Goal: Information Seeking & Learning: Learn about a topic

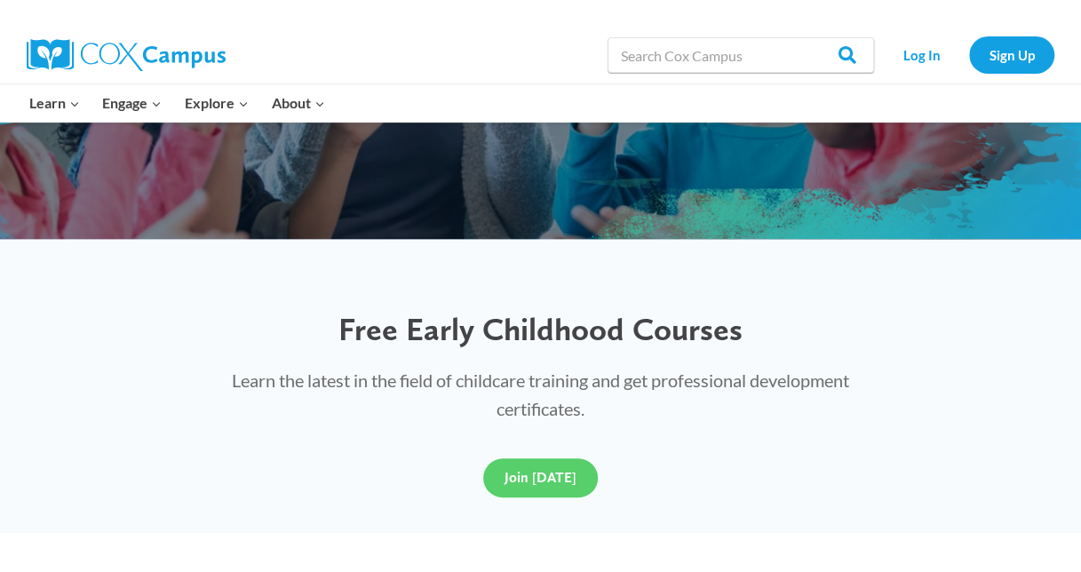
scroll to position [355, 0]
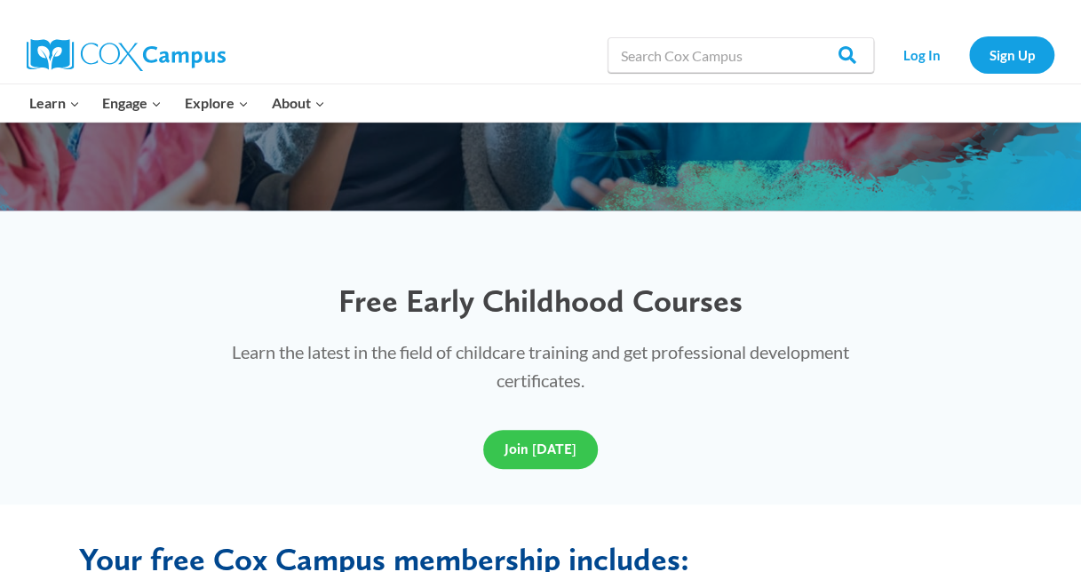
click at [565, 436] on link "Join Today" at bounding box center [540, 449] width 115 height 39
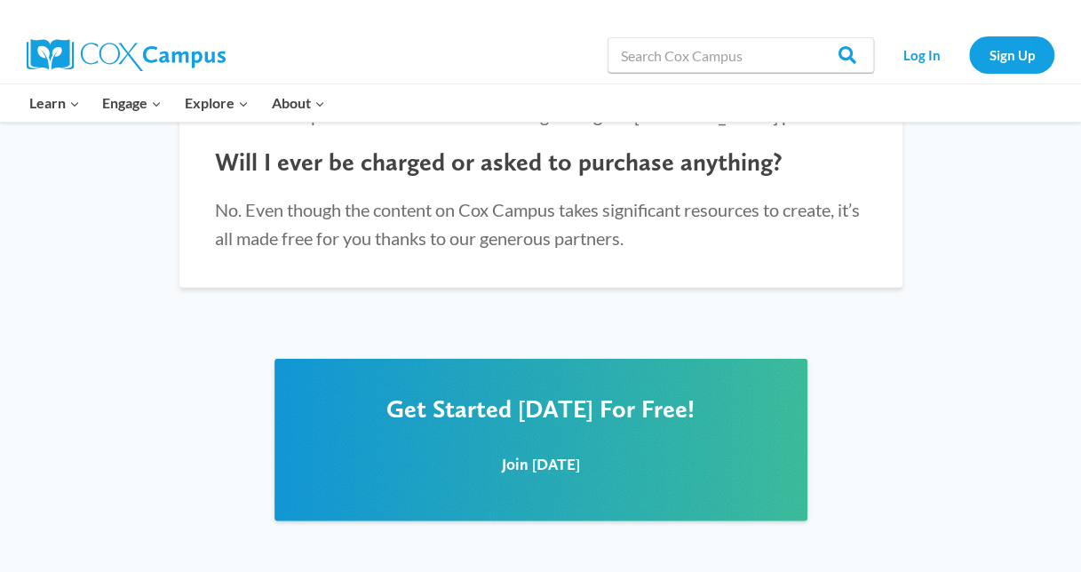
scroll to position [2131, 0]
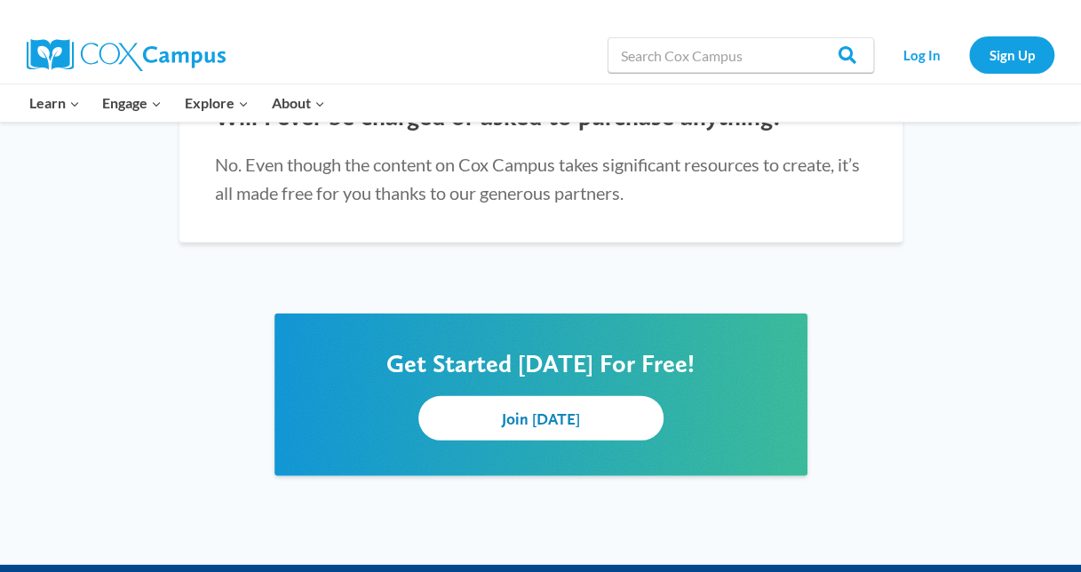
click at [510, 409] on span "Join Today" at bounding box center [541, 418] width 78 height 19
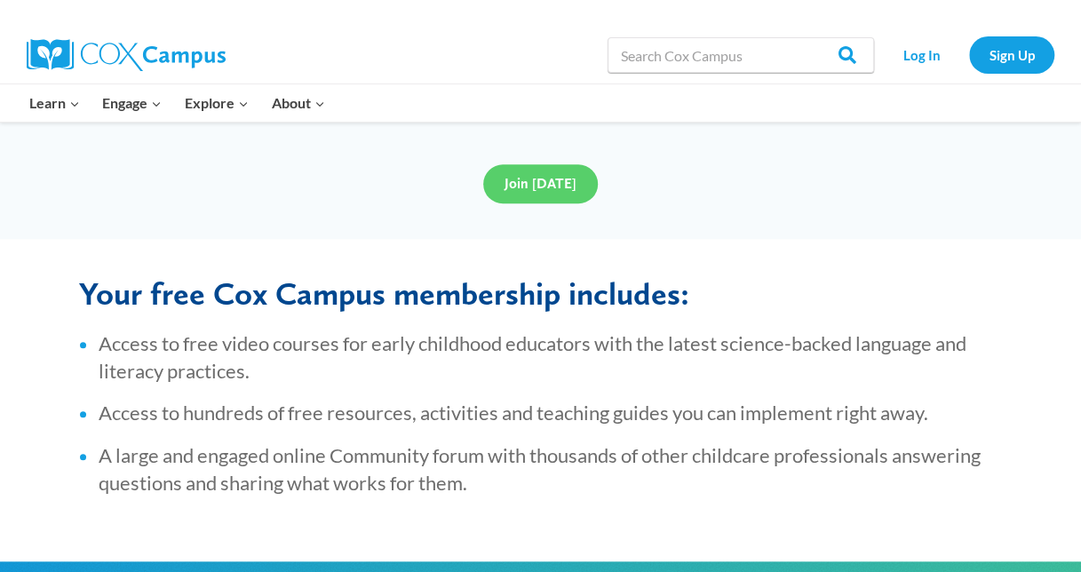
scroll to position [177, 0]
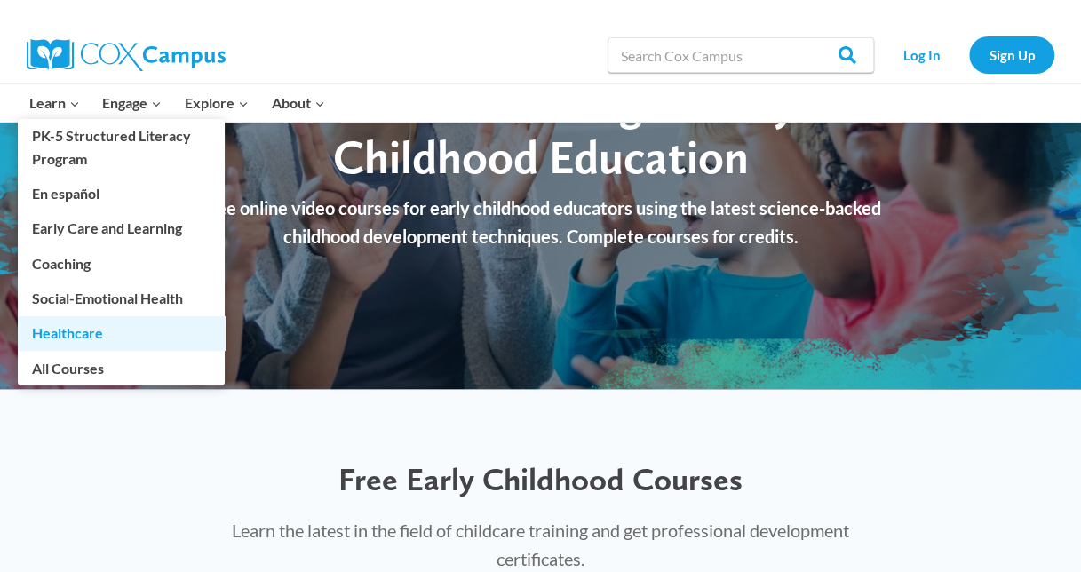
click at [65, 330] on link "Healthcare" at bounding box center [121, 333] width 207 height 34
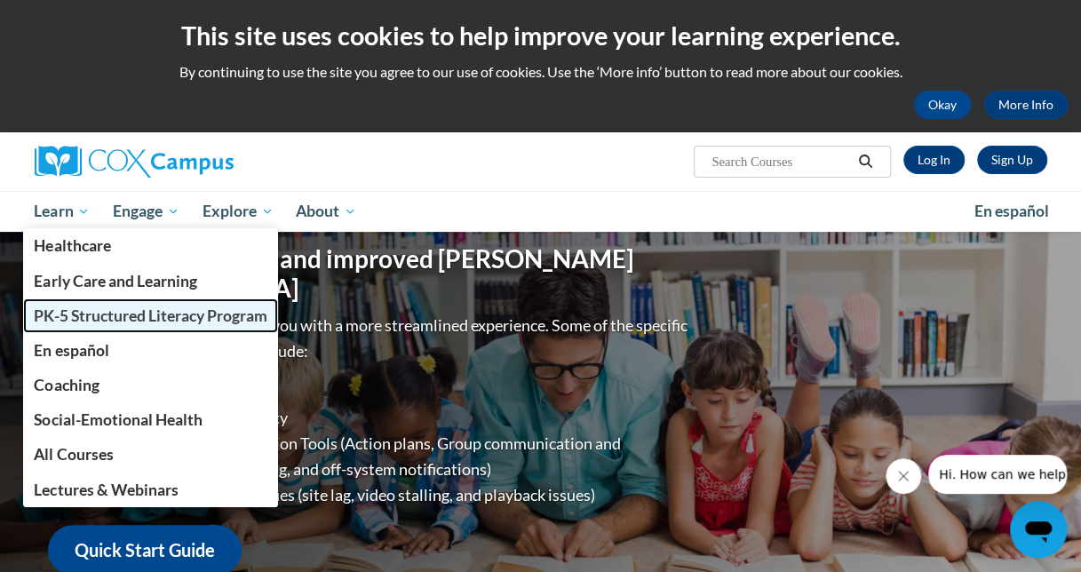
click at [94, 323] on span "PK-5 Structured Literacy Program" at bounding box center [150, 315] width 233 height 19
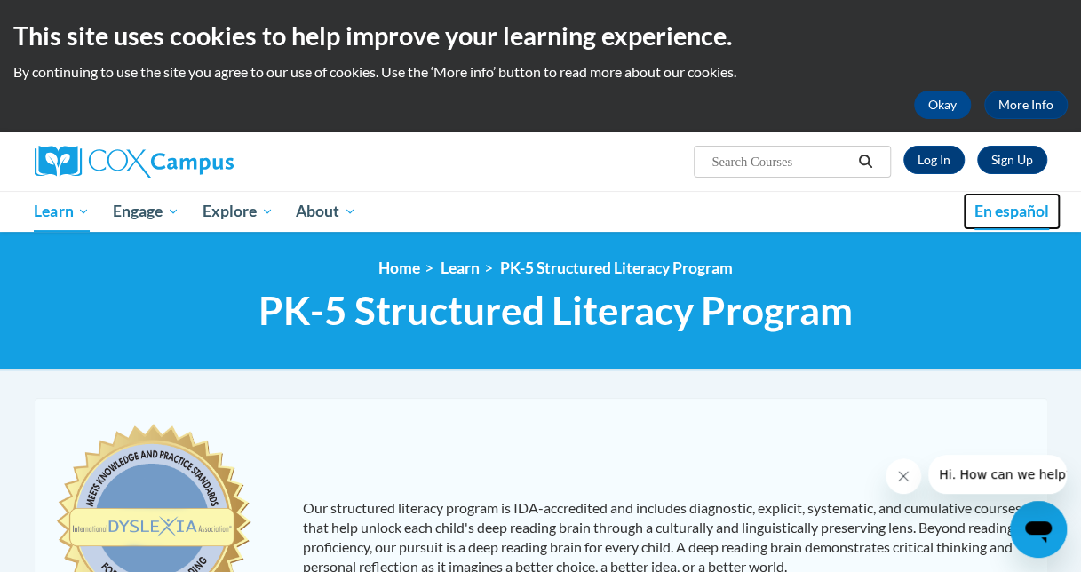
click at [1010, 206] on span "En español" at bounding box center [1011, 211] width 75 height 19
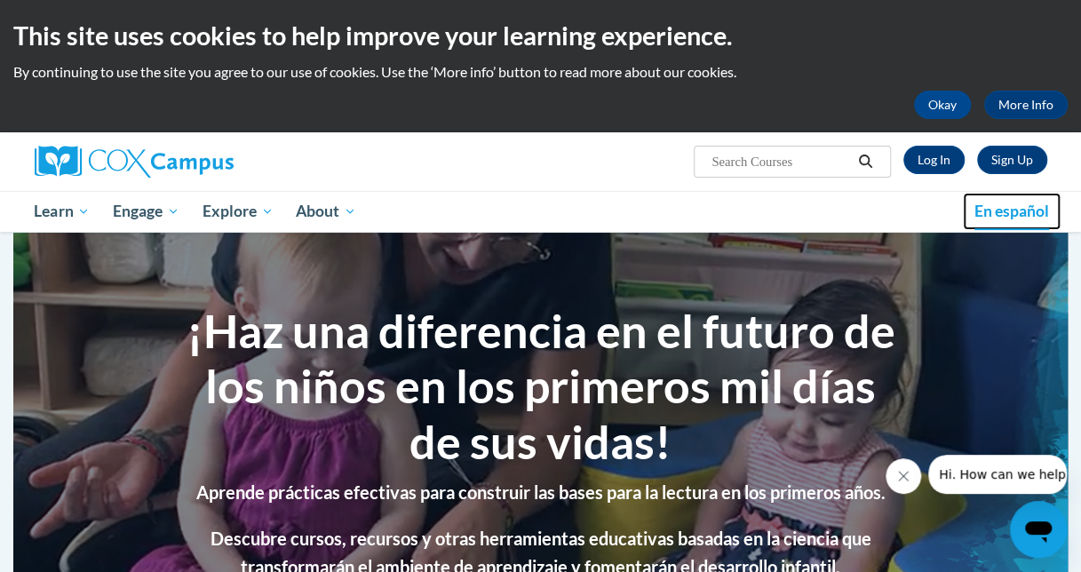
drag, startPoint x: 0, startPoint y: 0, endPoint x: 1010, endPoint y: 206, distance: 1031.3
click at [1010, 206] on span "En español" at bounding box center [1011, 211] width 75 height 19
click at [971, 211] on link "En español" at bounding box center [1012, 211] width 98 height 37
click at [977, 213] on span "En español" at bounding box center [1011, 211] width 75 height 19
